Goal: Transaction & Acquisition: Download file/media

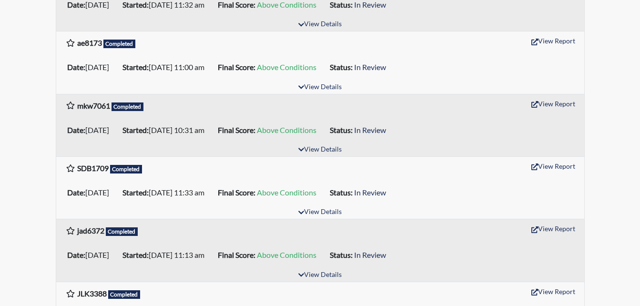
scroll to position [763, 0]
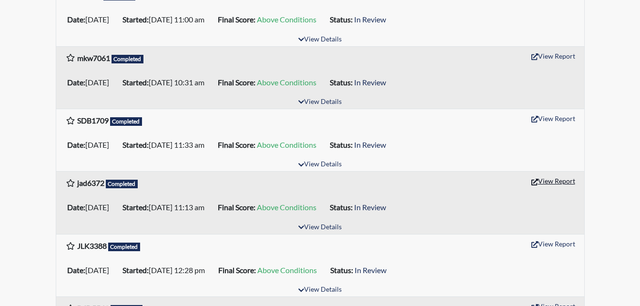
click at [547, 178] on button "View Report" at bounding box center [553, 181] width 52 height 15
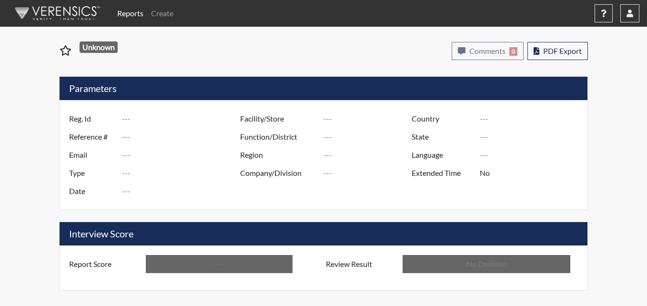
type input "jad6372"
type input "50960"
type input "---"
type input "Corrections Pre-Employment"
type input "Aug 27, 2025"
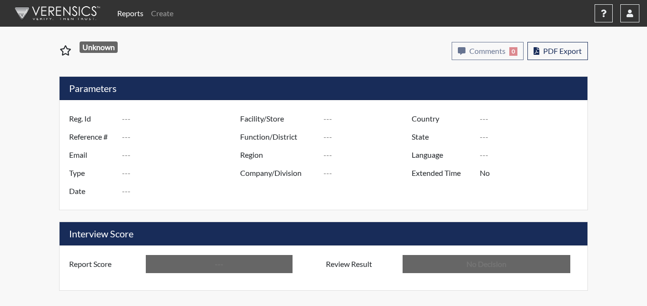
type input "Pulaski SP"
type input "[GEOGRAPHIC_DATA]"
type input "[US_STATE]"
type input "English"
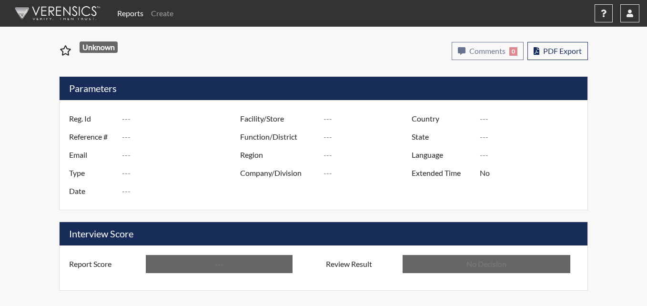
type input "Above Conditions"
type input "In Review"
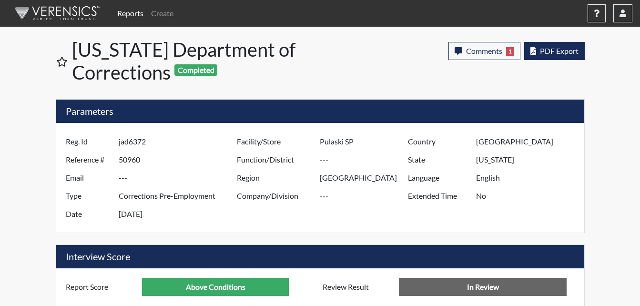
scroll to position [158, 396]
click at [561, 50] on span "PDF Export" at bounding box center [559, 50] width 39 height 9
